Goal: Information Seeking & Learning: Understand process/instructions

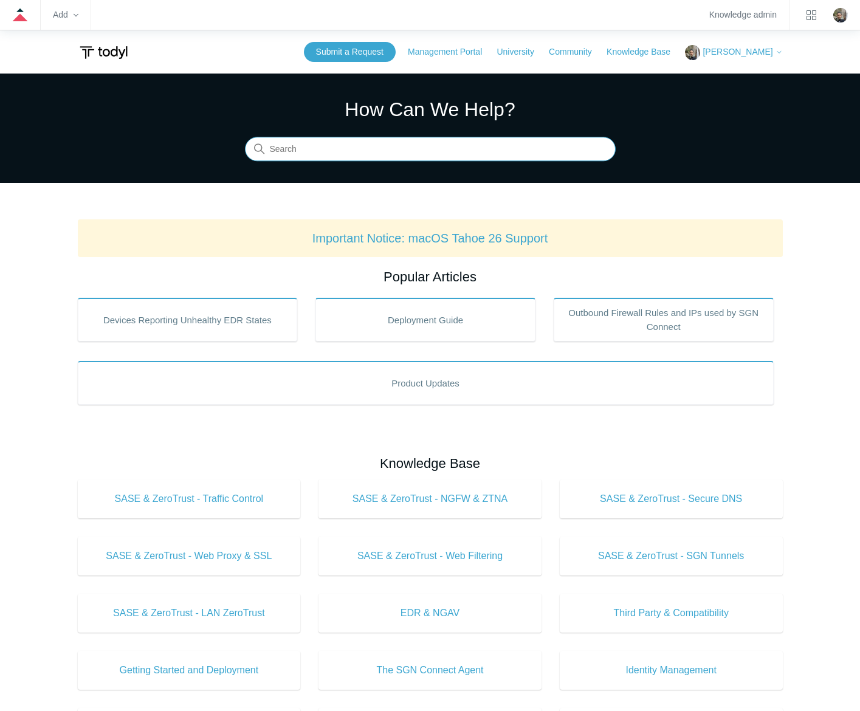
click at [395, 146] on input "Search" at bounding box center [430, 149] width 371 height 24
type input "application"
click at [378, 143] on input "Search" at bounding box center [430, 149] width 371 height 24
type input "uninstall"
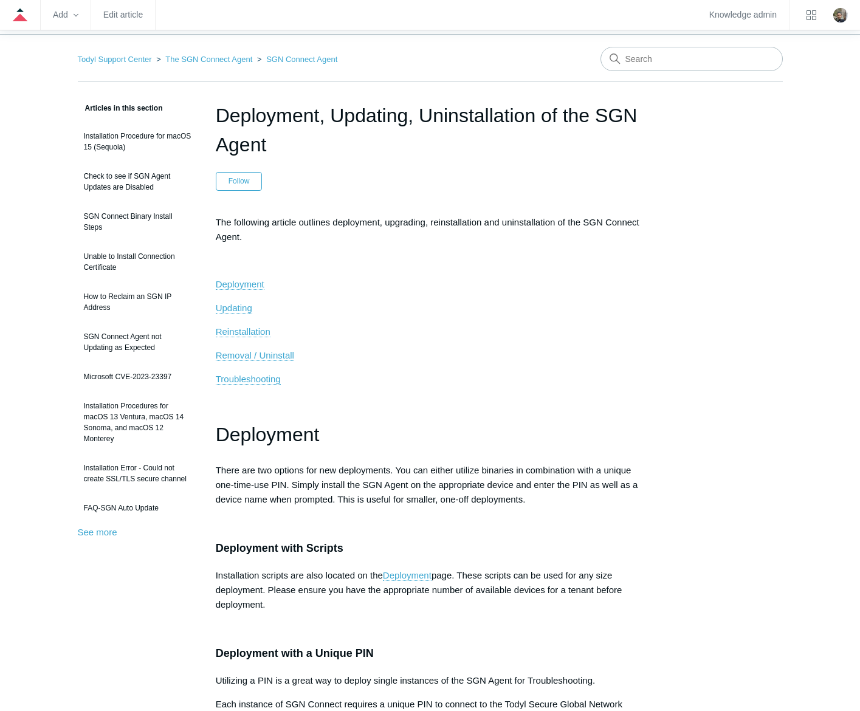
scroll to position [61, 0]
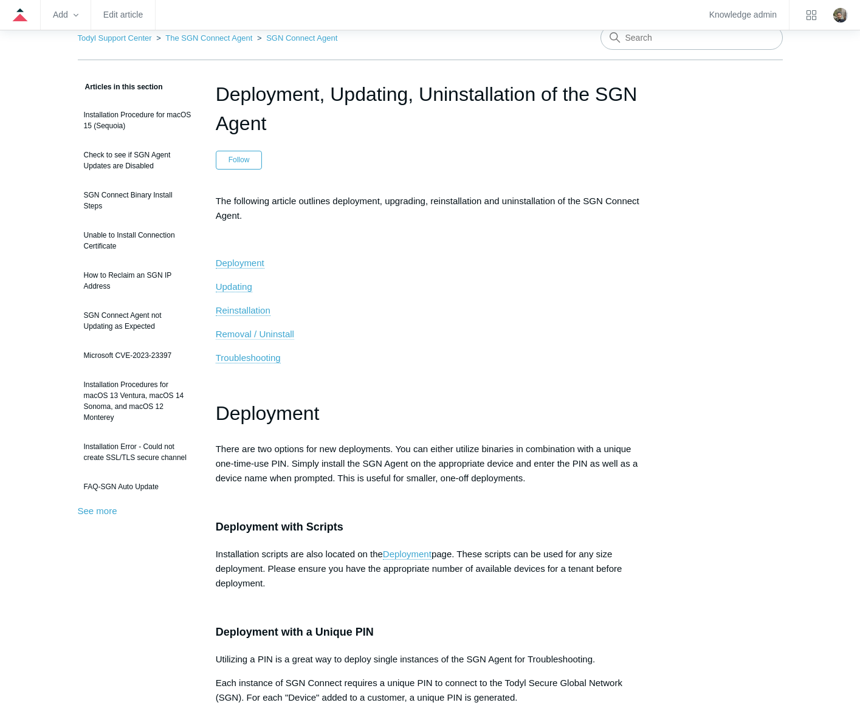
click at [269, 335] on span "Removal / Uninstall" at bounding box center [255, 334] width 78 height 10
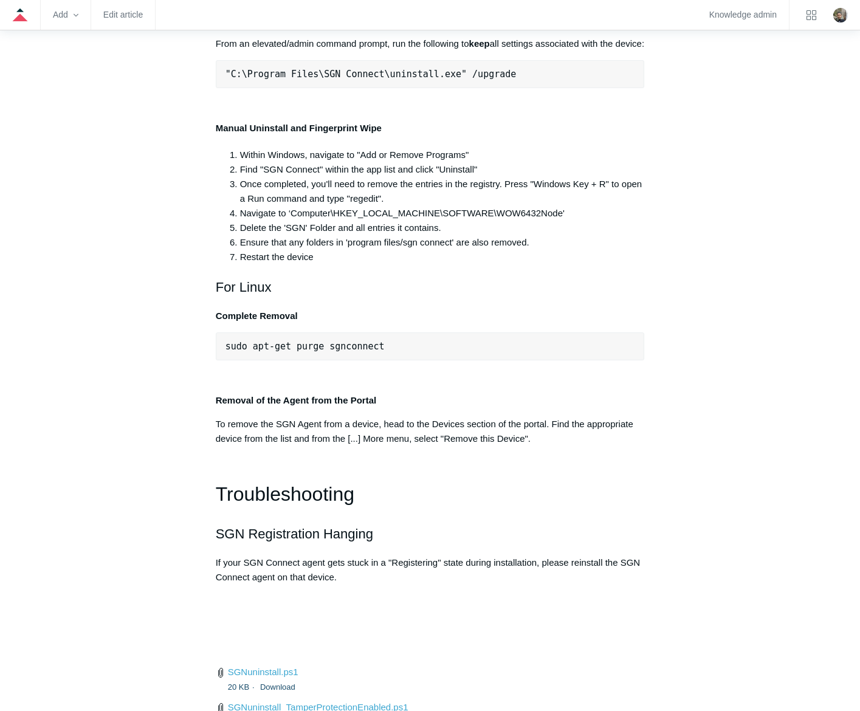
scroll to position [2473, 0]
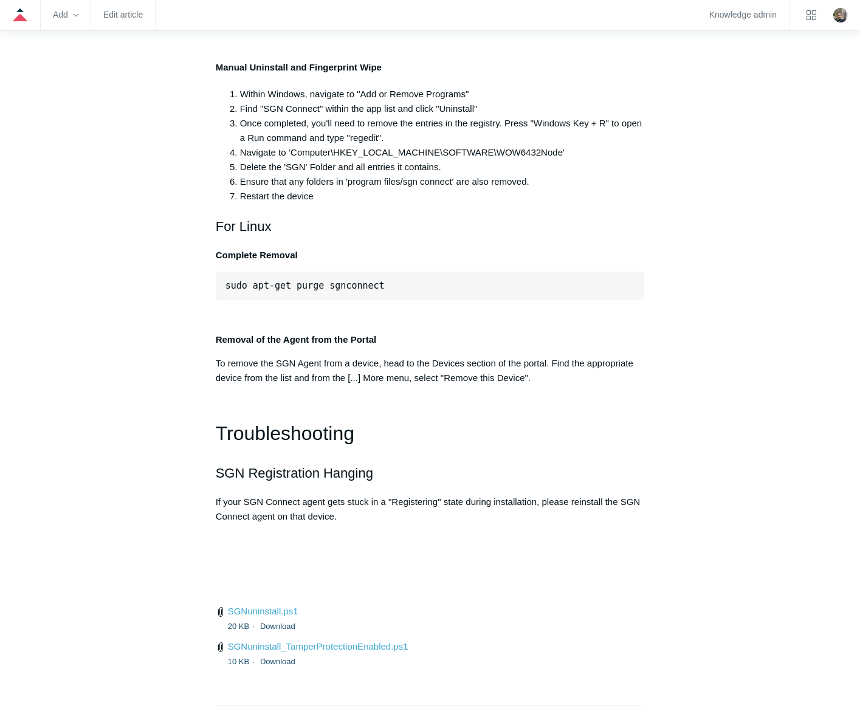
drag, startPoint x: 217, startPoint y: 121, endPoint x: 651, endPoint y: 236, distance: 448.1
copy div "For Windows Automatic Uninstall, Complete Wipe From an elevated/admin command p…"
drag, startPoint x: 224, startPoint y: 289, endPoint x: 565, endPoint y: 323, distance: 342.5
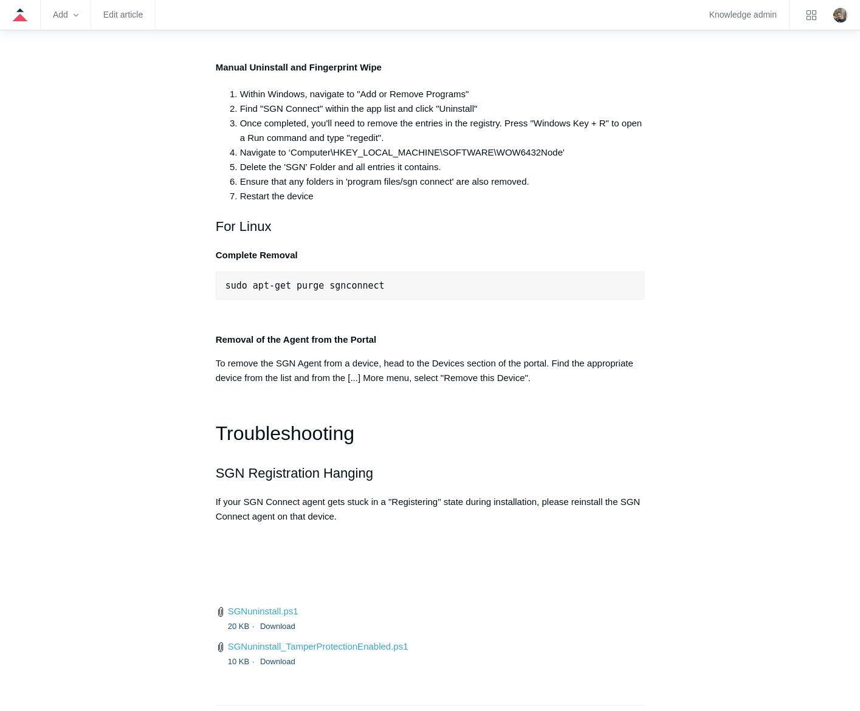
copy em "Note: A reboot is REQUIRED to completely remove the SGN Agent. If using a /sile…"
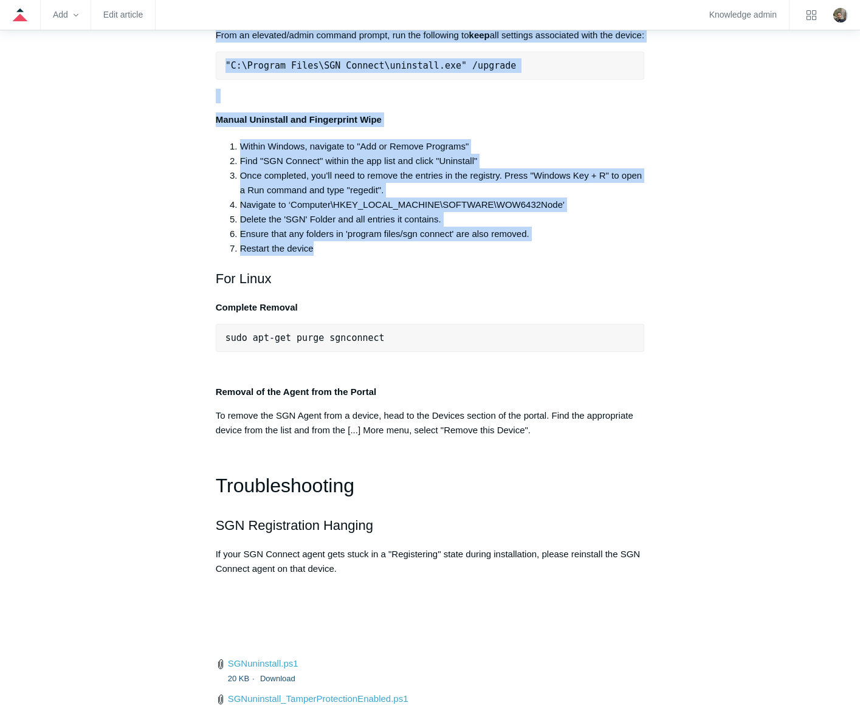
scroll to position [2351, 0]
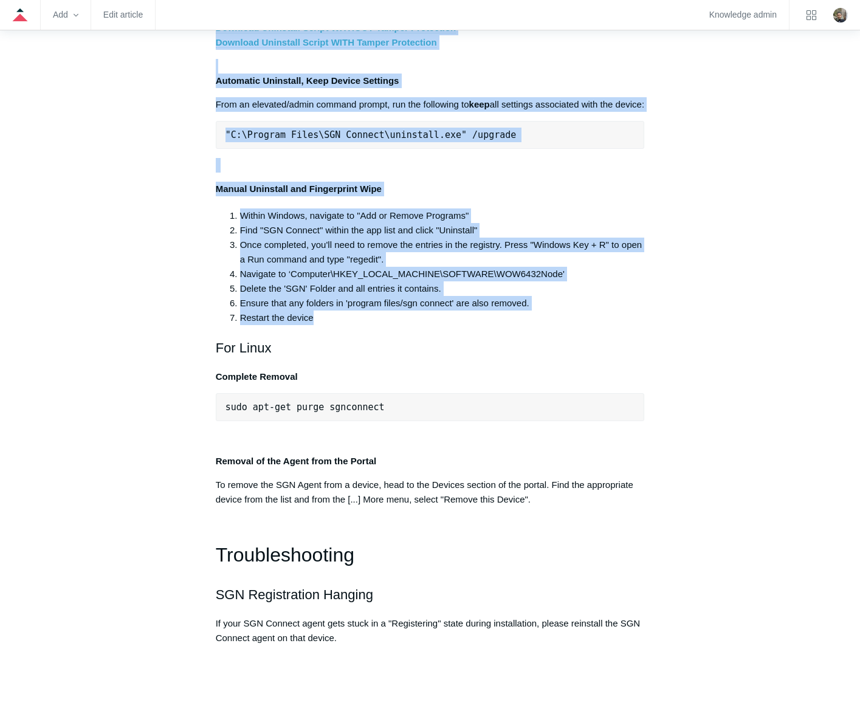
drag, startPoint x: 336, startPoint y: 560, endPoint x: 207, endPoint y: 190, distance: 391.8
copy div "For Windows Automatic Uninstall, Complete Wipe From an elevated/admin command p…"
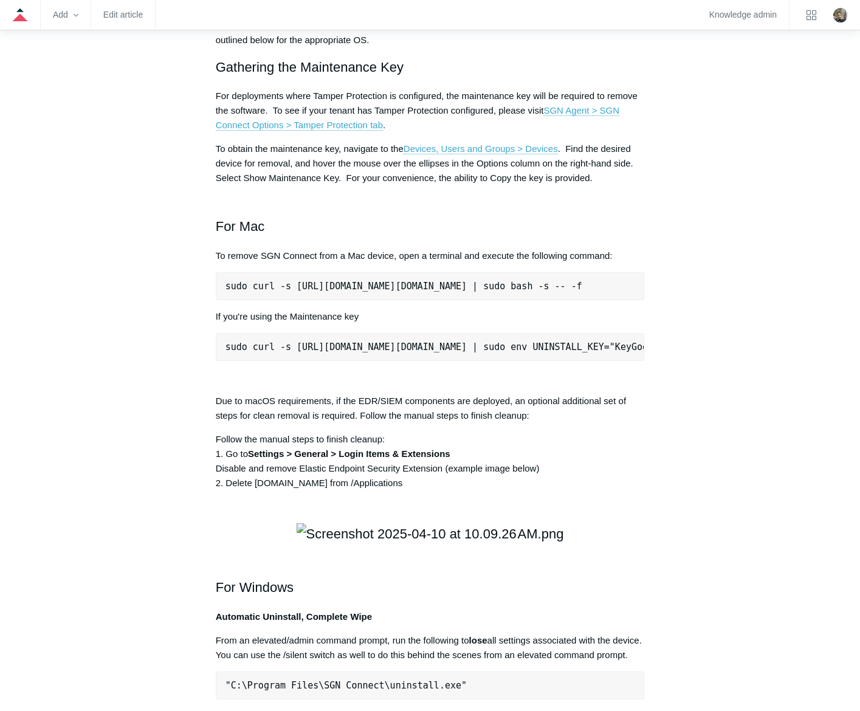
scroll to position [1519, 0]
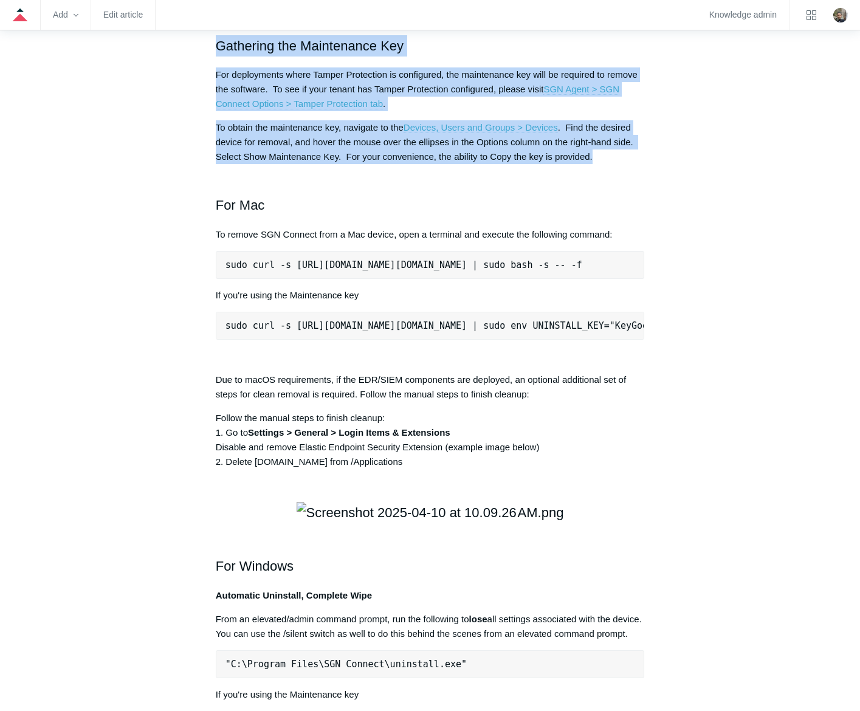
drag, startPoint x: 214, startPoint y: 177, endPoint x: 644, endPoint y: 330, distance: 456.0
click at [644, 330] on article "Deployment, Updating, Uninstallation of the SGN Agent Follow Not yet followed b…" at bounding box center [429, 319] width 465 height 3395
copy div "In some instances, you may need to remove SGN Connect from a device. If so, ple…"
